Goal: Complete application form: Complete application form

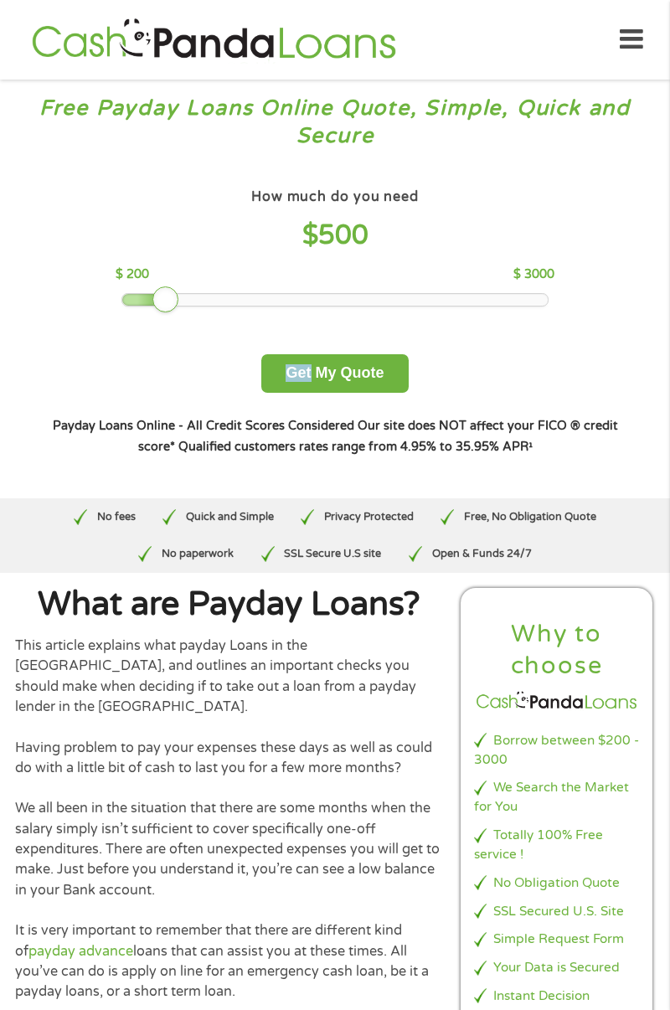
click at [608, 186] on div "How much do you need $ 500 $ 200 $ 3000 Get My Quote" at bounding box center [334, 287] width 585 height 209
click at [360, 368] on button "Get My Quote" at bounding box center [334, 373] width 147 height 39
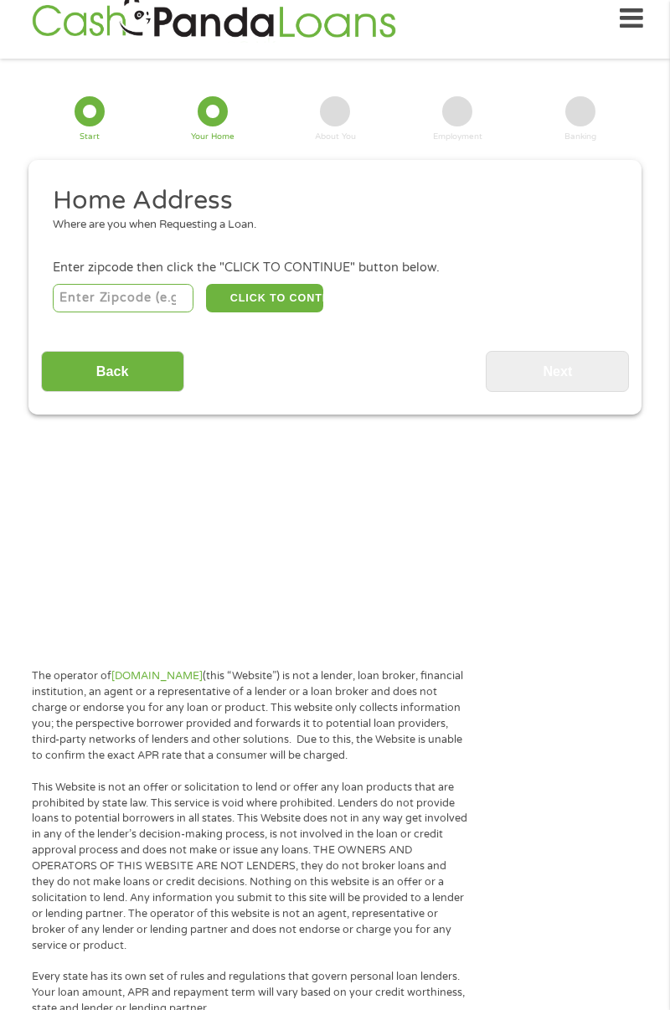
click at [166, 302] on input "number" at bounding box center [124, 298] width 142 height 28
type input "29611"
click at [285, 295] on button "CLICK TO CONTINUE" at bounding box center [264, 298] width 117 height 28
type input "29611"
type input "[GEOGRAPHIC_DATA]"
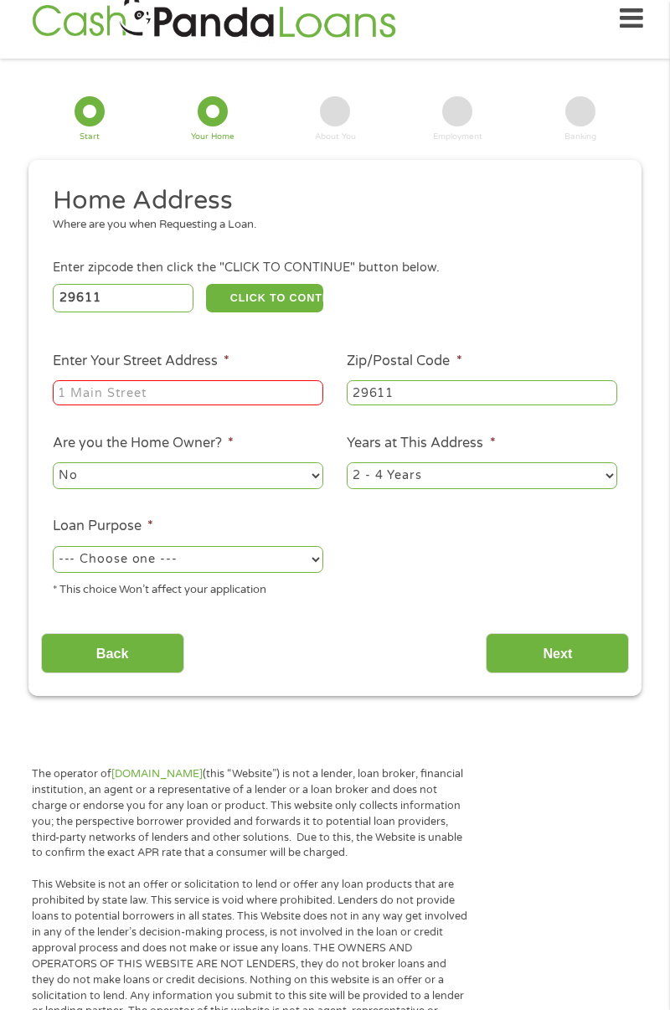
click at [267, 399] on input "Enter Your Street Address *" at bounding box center [188, 392] width 270 height 25
type input "[STREET_ADDRESS][PERSON_NAME]"
click at [610, 471] on select "1 Year or less 1 - 2 Years 2 - 4 Years Over 4 Years" at bounding box center [482, 475] width 270 height 27
select select "60months"
click at [298, 563] on select "--- Choose one --- Pay Bills Debt Consolidation Home Improvement Major Purchase…" at bounding box center [188, 559] width 270 height 27
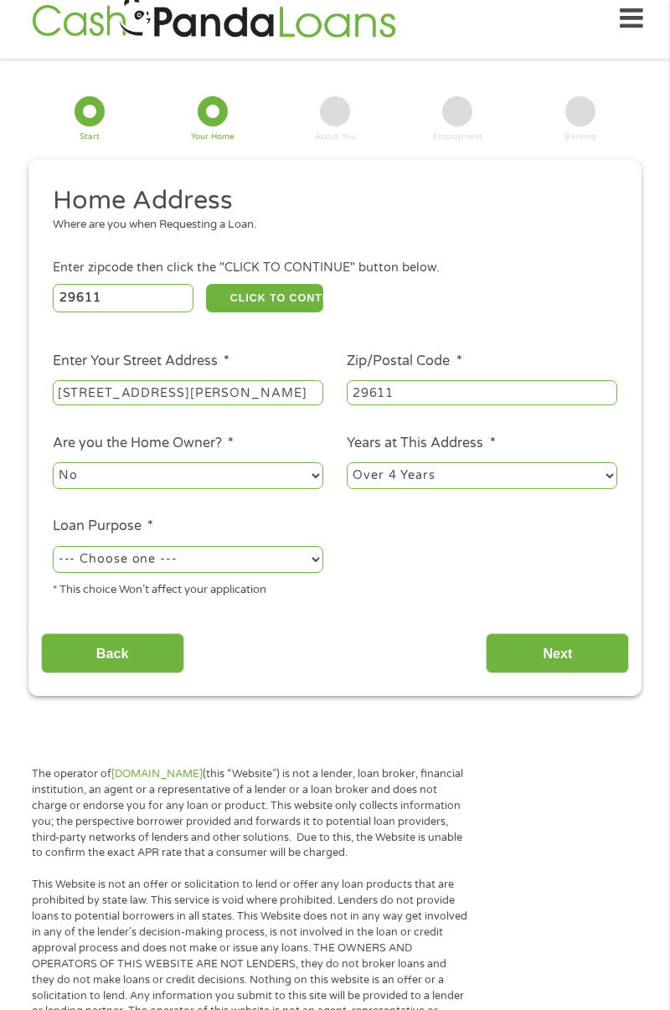
select select "paybills"
click at [561, 658] on input "Next" at bounding box center [557, 653] width 143 height 41
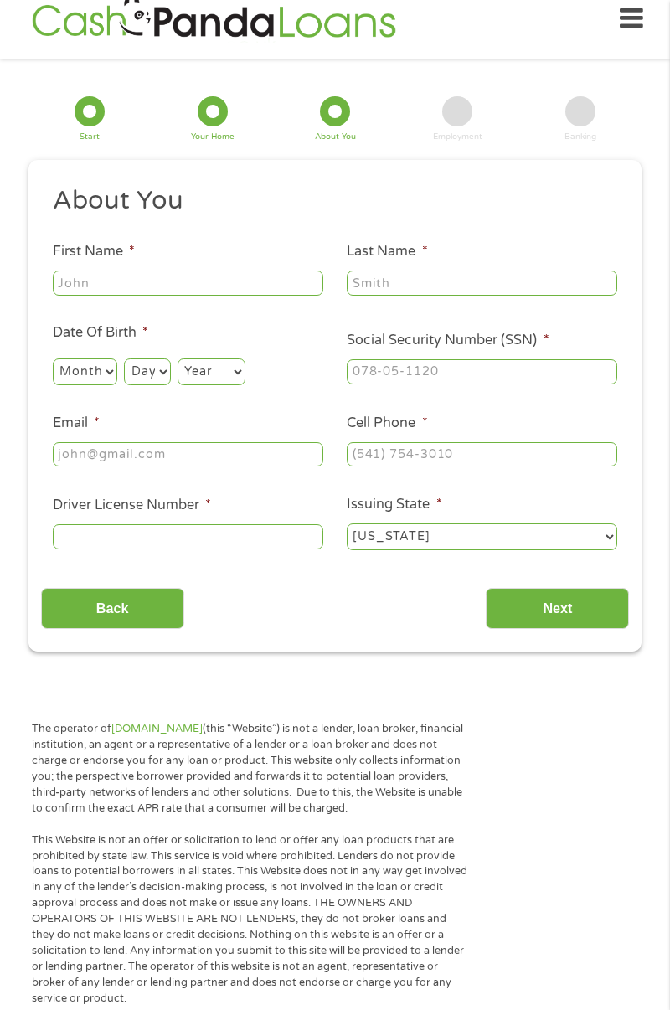
click at [256, 277] on input "First Name *" at bounding box center [188, 282] width 270 height 25
type input "[PERSON_NAME]"
type input "[EMAIL_ADDRESS][DOMAIN_NAME]"
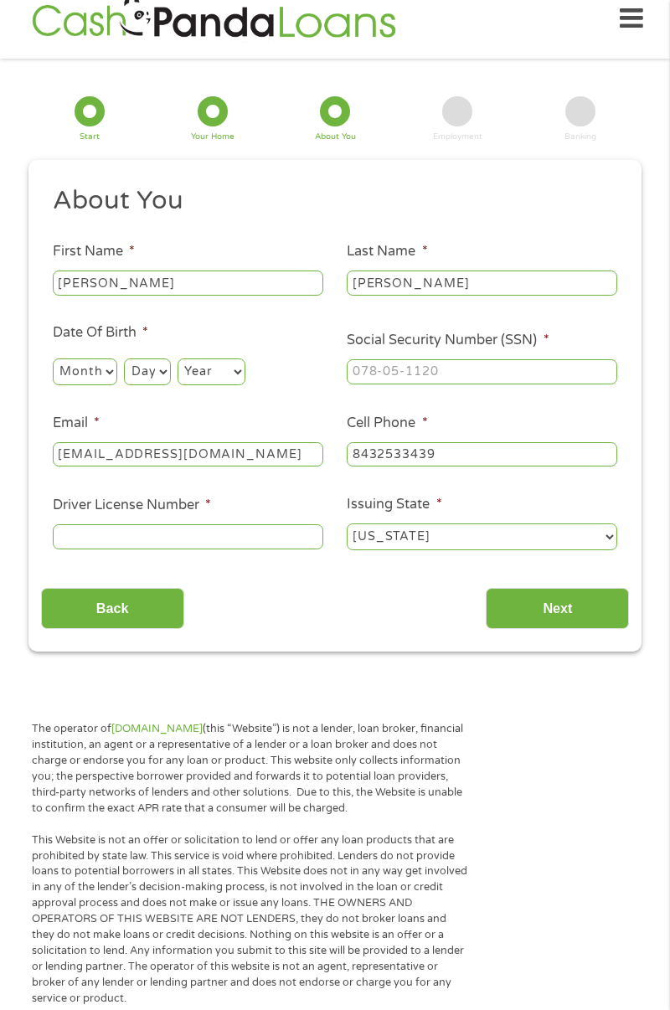
type input "[PHONE_NUMBER]"
click at [81, 365] on select "Month 1 2 3 4 5 6 7 8 9 10 11 12" at bounding box center [85, 371] width 64 height 27
select select "8"
click at [151, 359] on select "Day 1 2 3 4 5 6 7 8 9 10 11 12 13 14 15 16 17 18 19 20 21 22 23 24 25 26 27 28 …" at bounding box center [147, 371] width 46 height 27
select select "28"
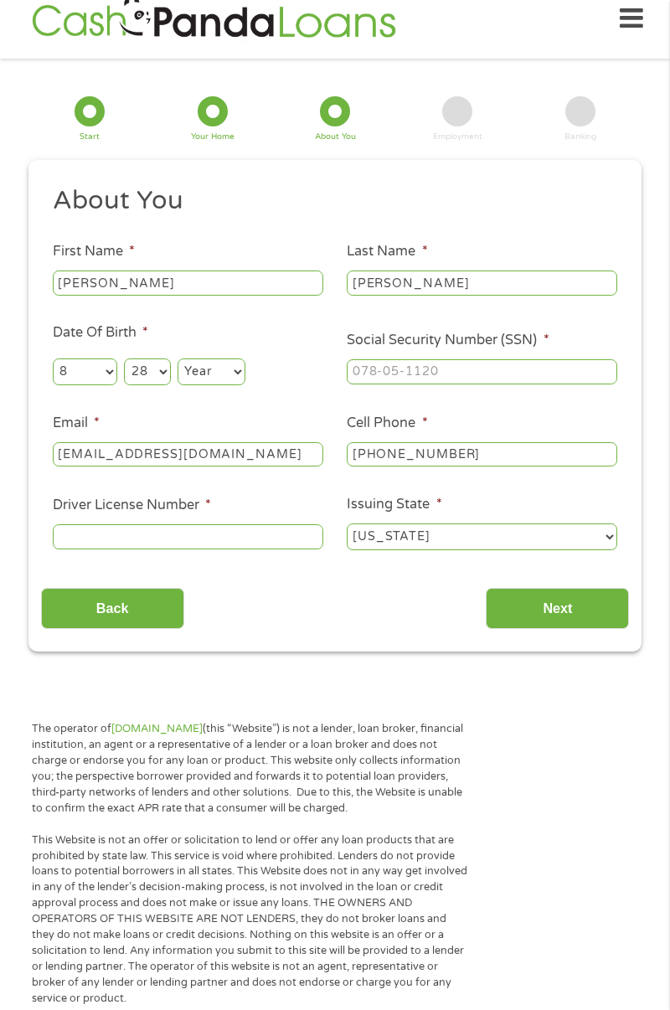
click at [216, 363] on select "Year [DATE] 2006 2005 2004 2003 2002 2001 2000 1999 1998 1997 1996 1995 1994 19…" at bounding box center [212, 371] width 68 height 27
select select "1965"
click at [555, 375] on input "Social Security Number (SSN) *" at bounding box center [482, 371] width 270 height 25
type input "247-47-2756"
click at [255, 536] on input "Driver License Number *" at bounding box center [188, 536] width 270 height 25
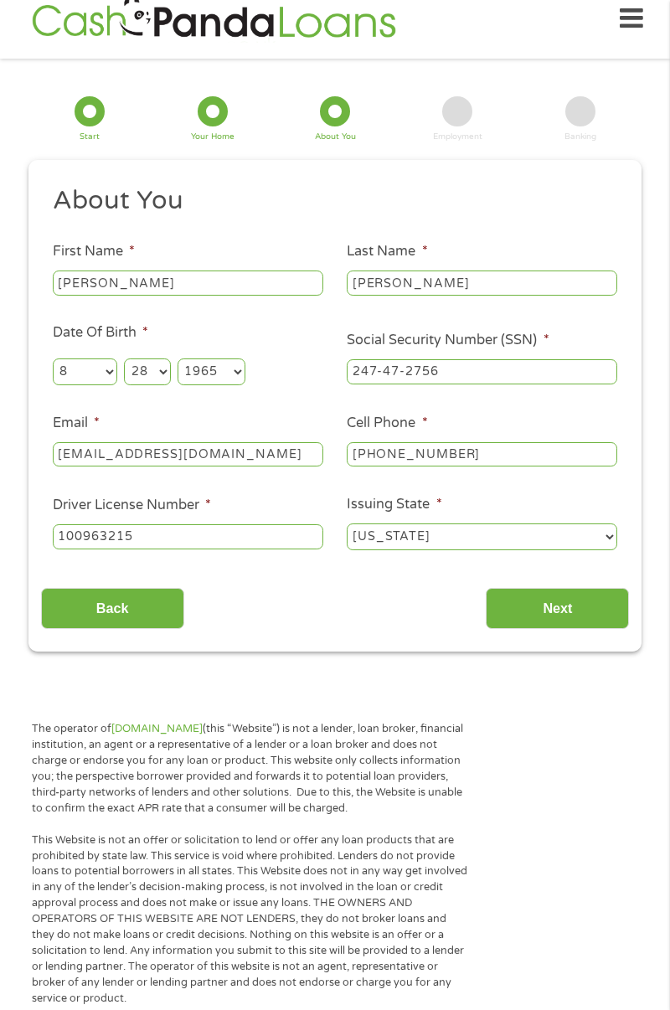
type input "100963215"
click at [587, 612] on input "Next" at bounding box center [557, 608] width 143 height 41
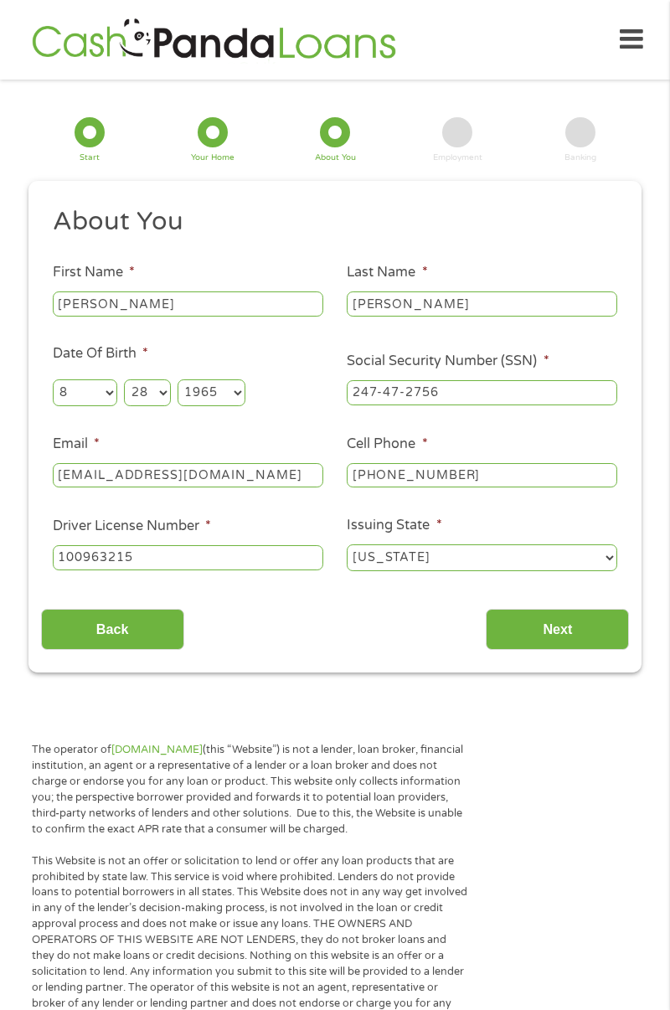
click at [571, 633] on input "Next" at bounding box center [557, 629] width 143 height 41
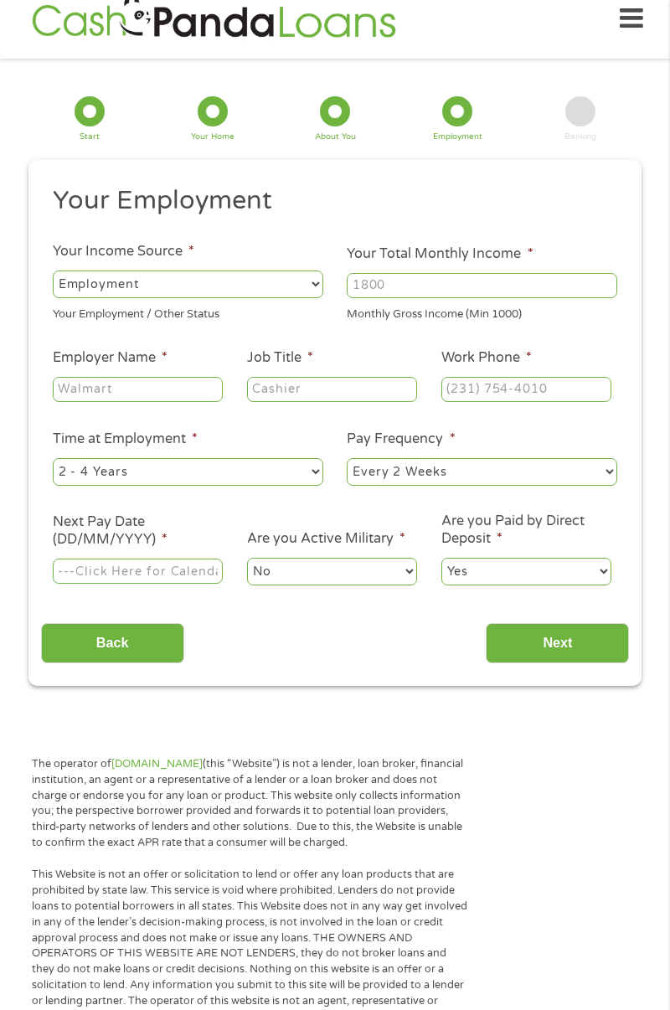
click at [322, 283] on select "--- Choose one --- Employment [DEMOGRAPHIC_DATA] Benefits" at bounding box center [188, 283] width 270 height 27
click at [533, 288] on input "Your Total Monthly Income *" at bounding box center [482, 285] width 270 height 25
type input "4000"
click at [208, 394] on input "Employer Name *" at bounding box center [138, 389] width 170 height 25
type input "TwinMed"
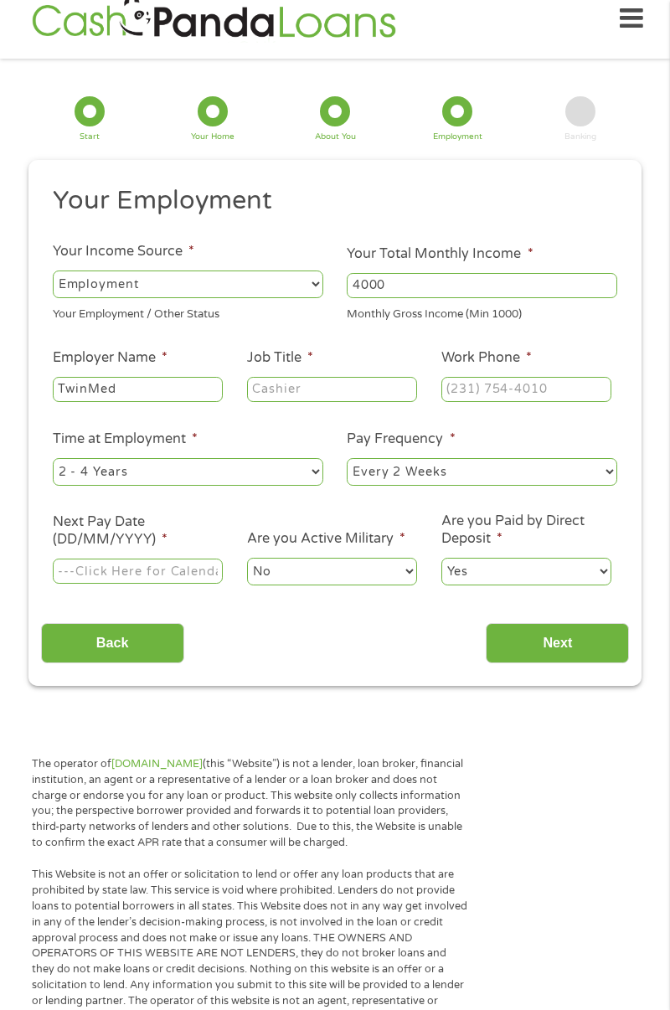
click at [384, 393] on input "Job Title *" at bounding box center [332, 389] width 170 height 25
type input "Surplus Inventory analyst"
click at [568, 394] on input "Work Phone *" at bounding box center [526, 389] width 170 height 25
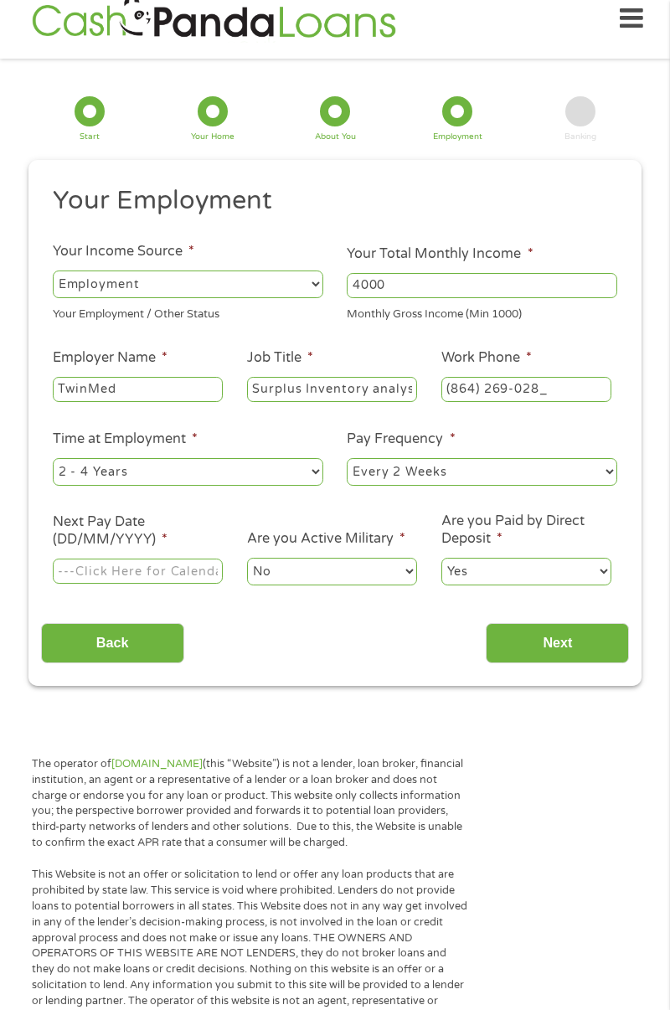
type input "[PHONE_NUMBER]"
click at [319, 471] on select "--- Choose one --- 1 Year or less 1 - 2 Years 2 - 4 Years Over 4 Years" at bounding box center [188, 471] width 270 height 27
select select "60months"
click at [121, 569] on input "Next Pay Date (DD/MM/YYYY) *" at bounding box center [138, 570] width 170 height 25
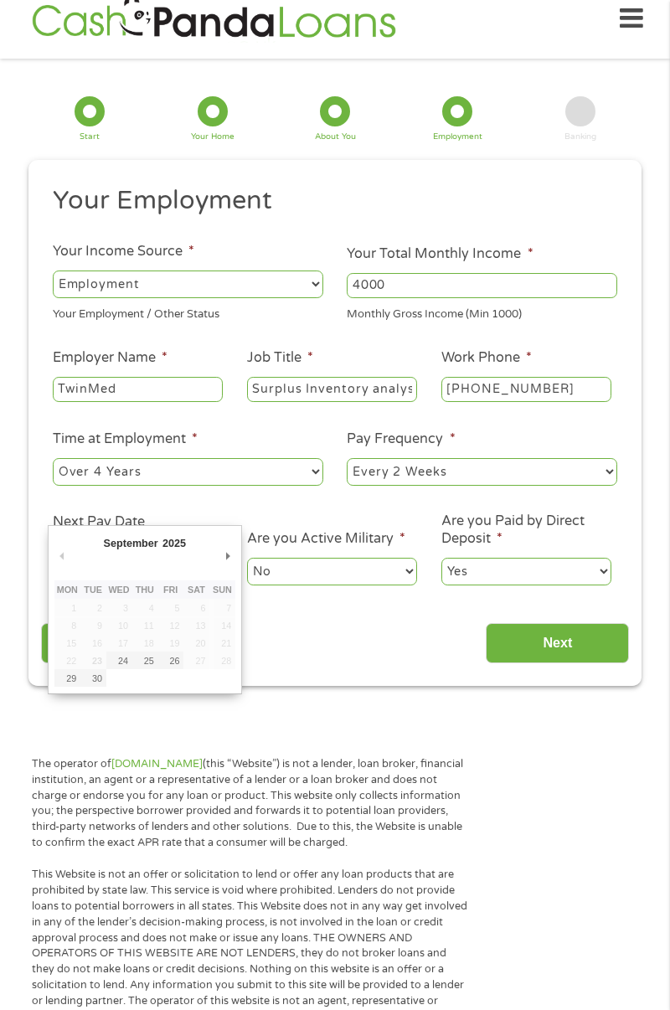
type input "[DATE]"
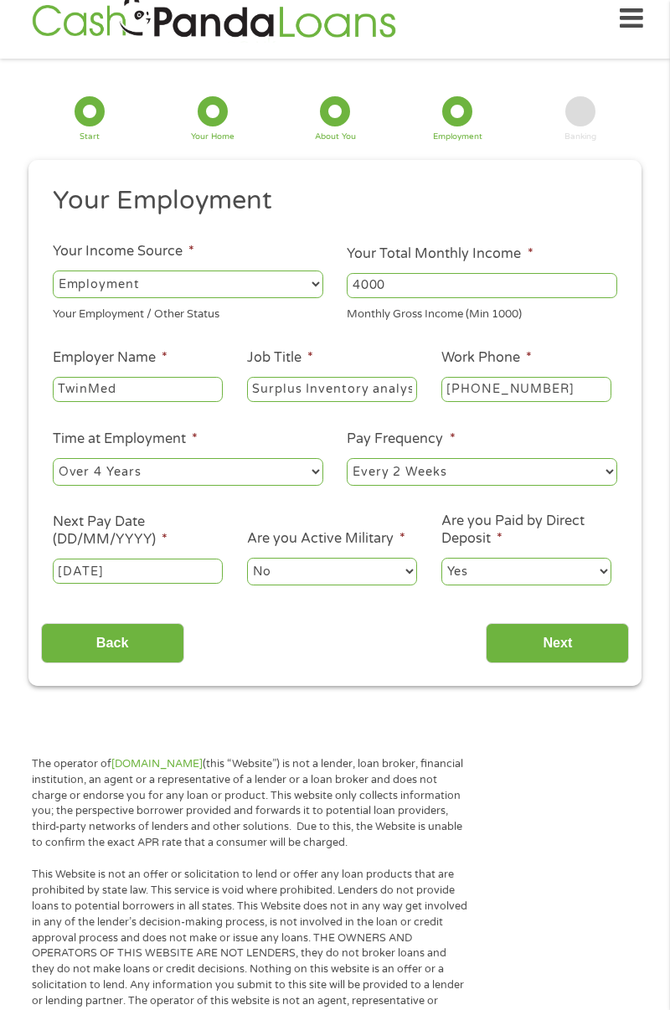
click at [564, 644] on input "Next" at bounding box center [557, 643] width 143 height 41
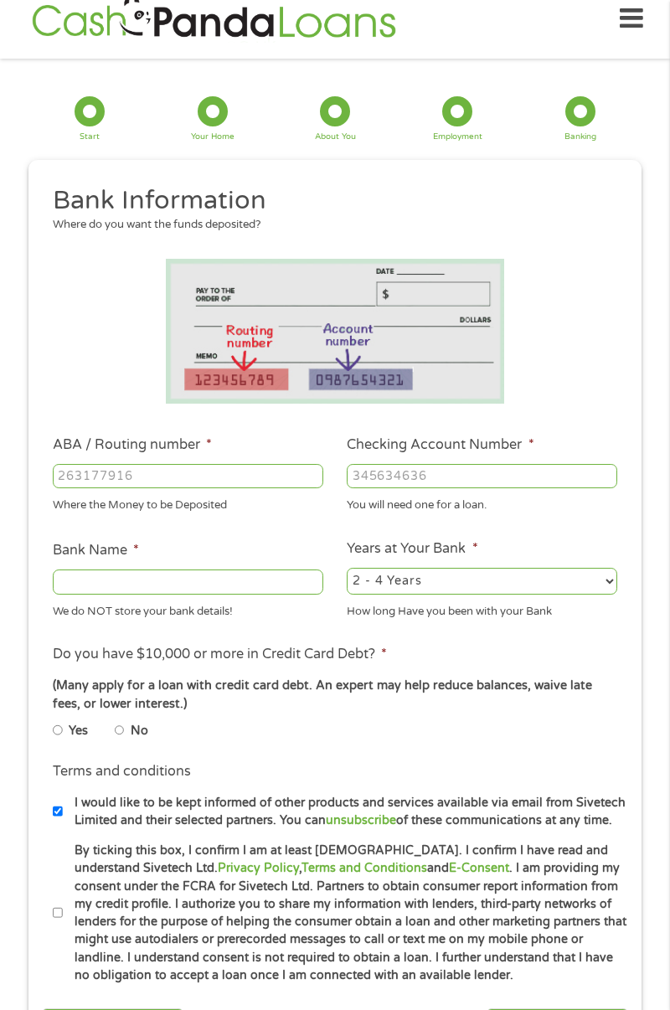
click at [218, 476] on input "ABA / Routing number *" at bounding box center [188, 476] width 270 height 25
type input "253278401"
type input "[US_STATE] FEDERAL CREDIT UNION"
type input "253278401"
click at [515, 479] on input "Checking Account Number *" at bounding box center [482, 476] width 270 height 25
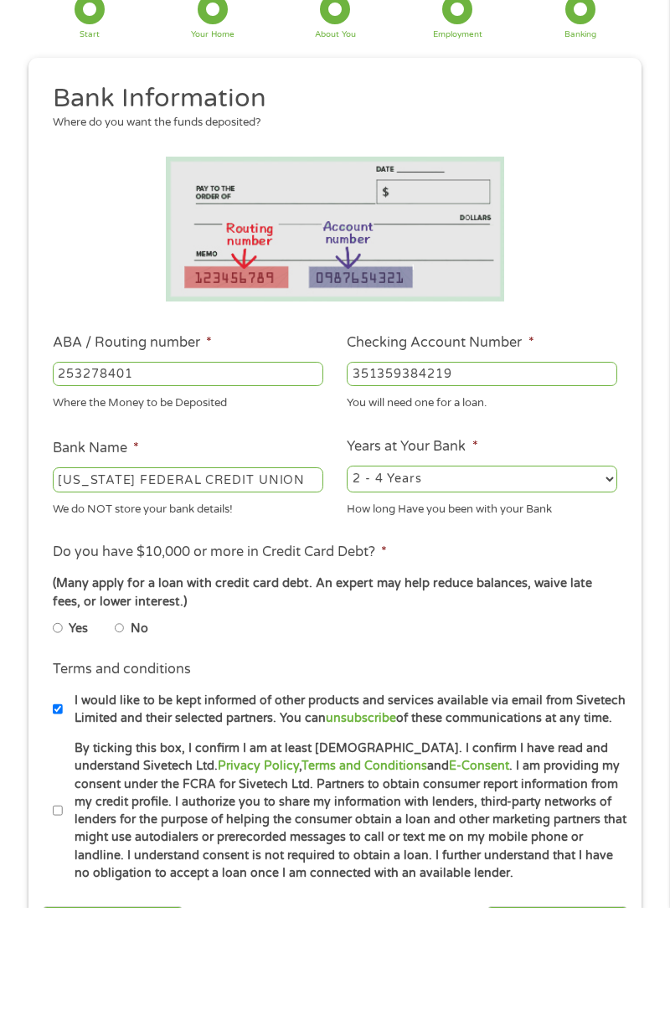
scroll to position [21, 0]
type input "351359384219"
click at [125, 737] on input "No" at bounding box center [120, 730] width 10 height 20
radio input "true"
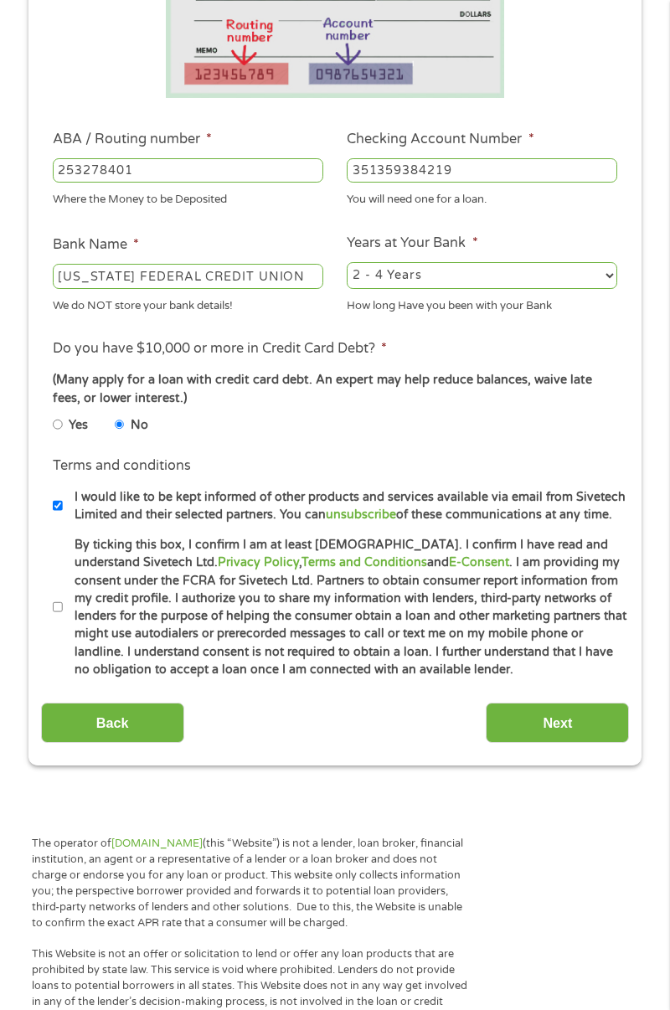
scroll to position [328, 0]
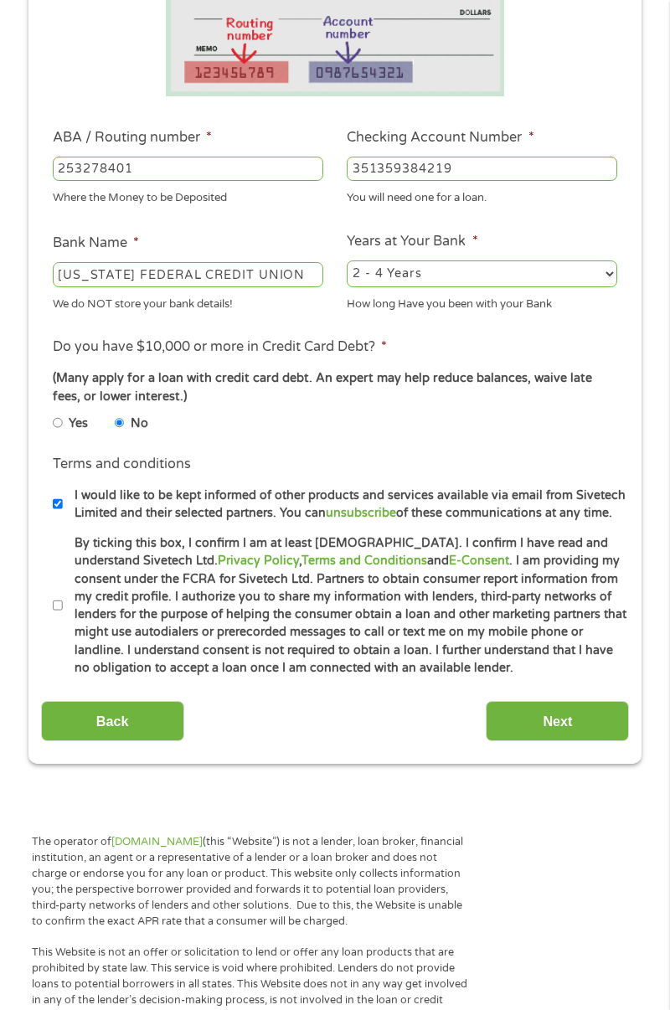
click at [55, 615] on input "By ticking this box, I confirm I am at least [DEMOGRAPHIC_DATA]. I confirm I ha…" at bounding box center [58, 605] width 10 height 20
checkbox input "true"
click at [568, 718] on input "Next" at bounding box center [557, 721] width 143 height 41
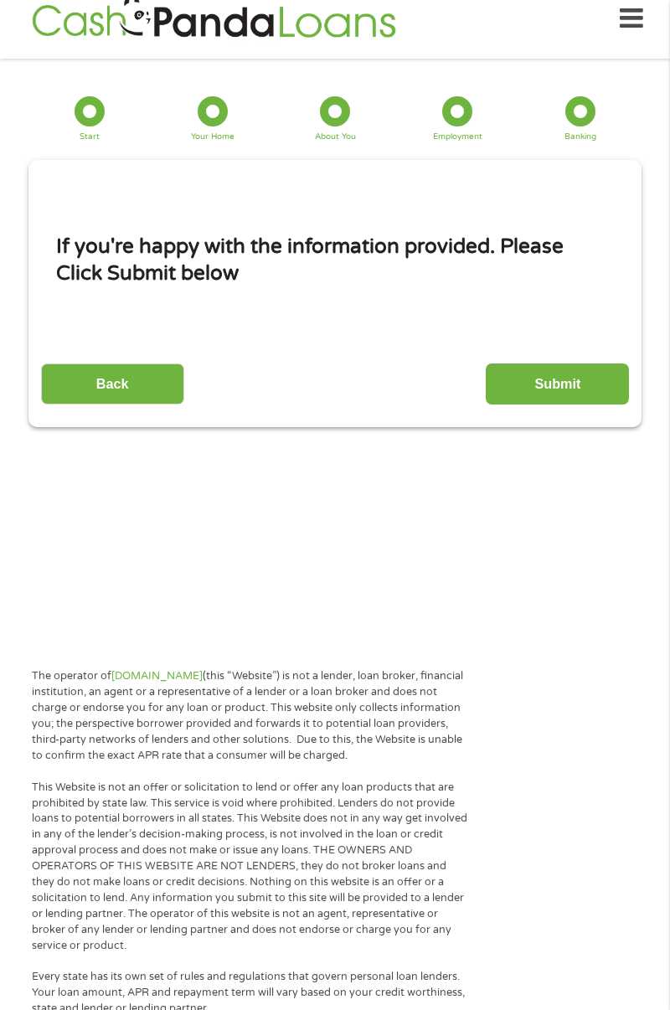
scroll to position [0, 0]
click at [579, 390] on input "Submit" at bounding box center [557, 383] width 143 height 41
